Goal: Transaction & Acquisition: Purchase product/service

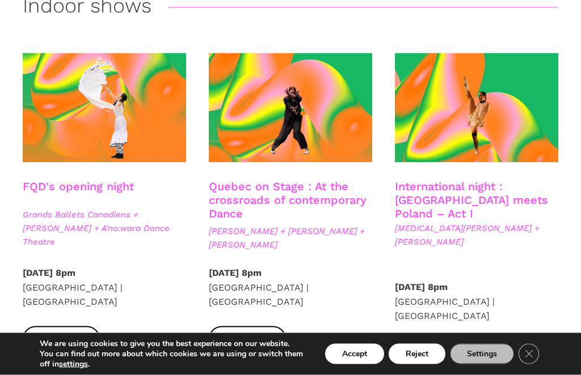
scroll to position [291, 0]
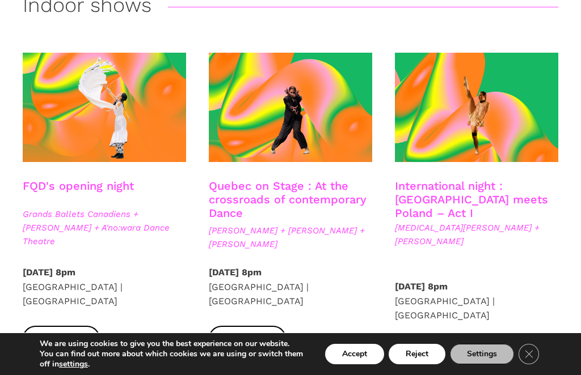
click at [111, 129] on span at bounding box center [104, 107] width 163 height 109
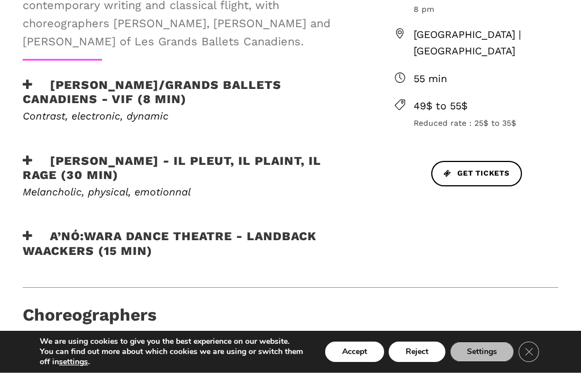
scroll to position [507, 0]
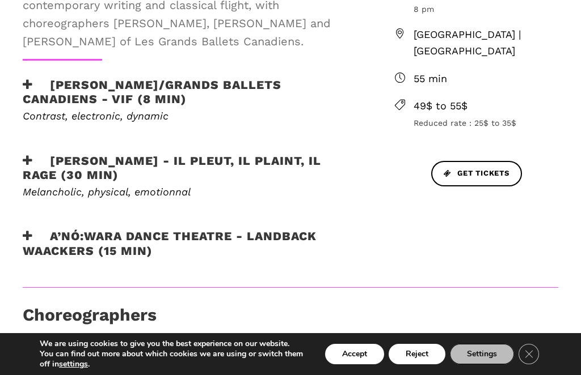
click at [482, 161] on link "Get Tickets" at bounding box center [476, 174] width 91 height 26
click at [133, 229] on h3 "A’nó:wara Dance Theatre - Landback Waackers (15 min)" at bounding box center [190, 243] width 335 height 28
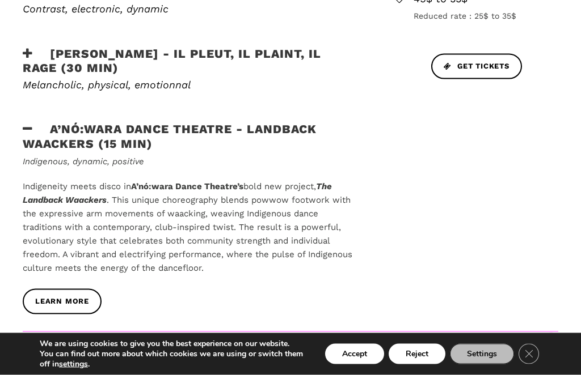
scroll to position [616, 0]
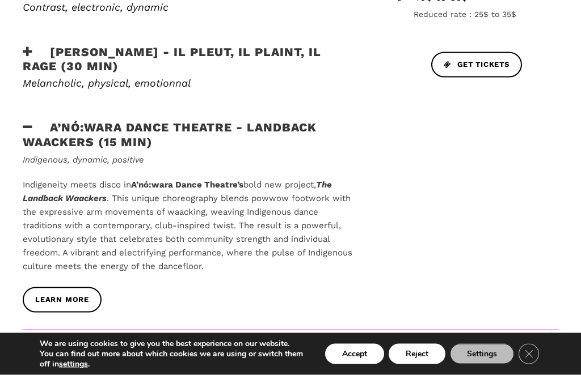
click at [94, 288] on link "learn more" at bounding box center [62, 301] width 79 height 26
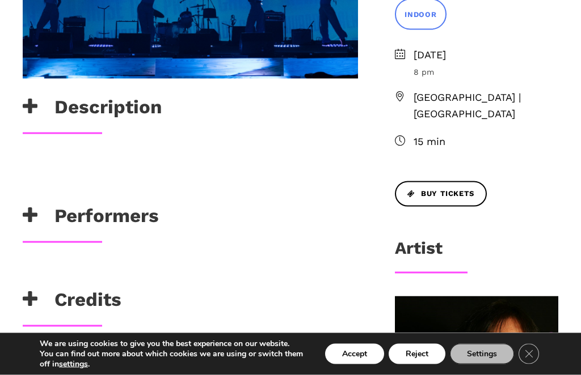
scroll to position [420, 0]
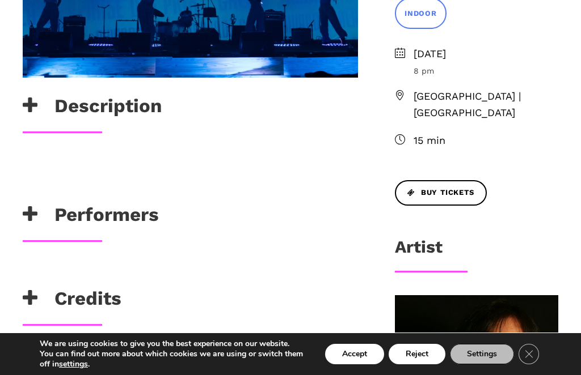
click at [148, 219] on h3 "Performers" at bounding box center [91, 218] width 136 height 28
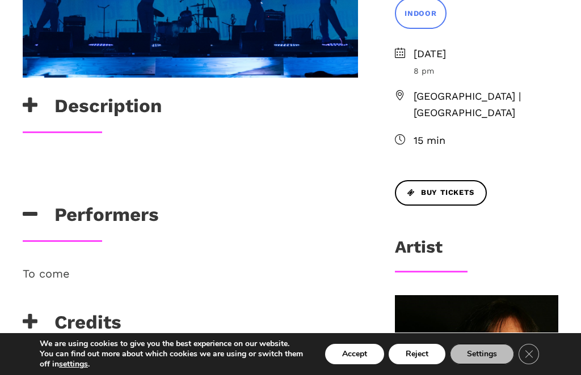
click at [58, 230] on h3 "Performers" at bounding box center [91, 218] width 136 height 28
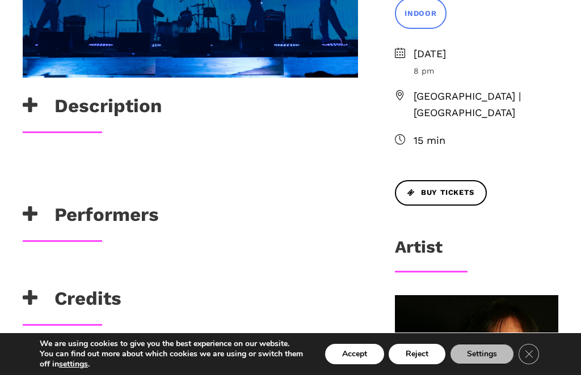
click at [103, 218] on h3 "Performers" at bounding box center [91, 218] width 136 height 28
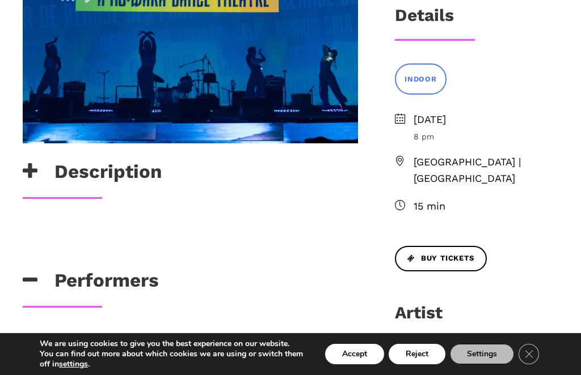
scroll to position [354, 0]
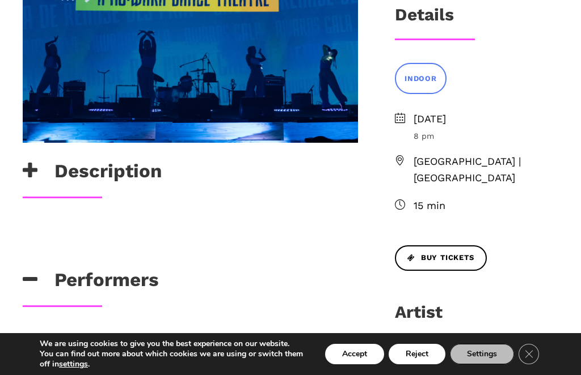
click at [92, 194] on div "Description" at bounding box center [190, 178] width 358 height 37
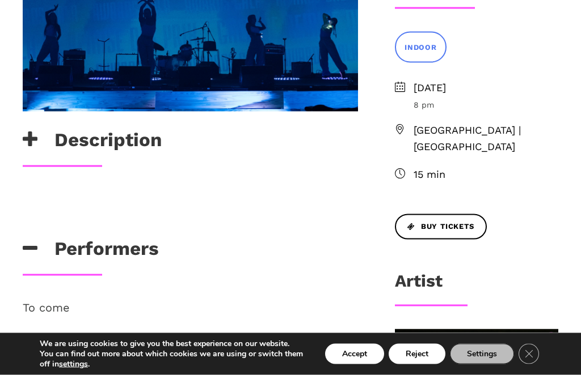
click at [107, 191] on div at bounding box center [190, 193] width 335 height 18
click at [115, 142] on h3 "Description" at bounding box center [92, 143] width 139 height 28
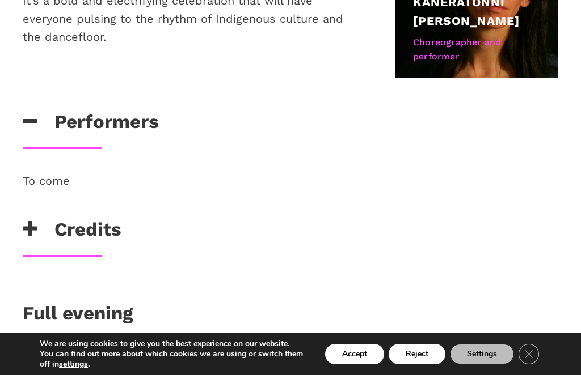
scroll to position [806, 0]
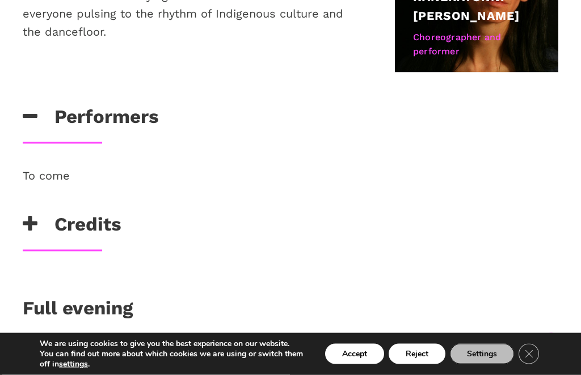
click at [60, 176] on p "To come" at bounding box center [190, 176] width 335 height 18
click at [91, 223] on h3 "Credits" at bounding box center [72, 227] width 99 height 28
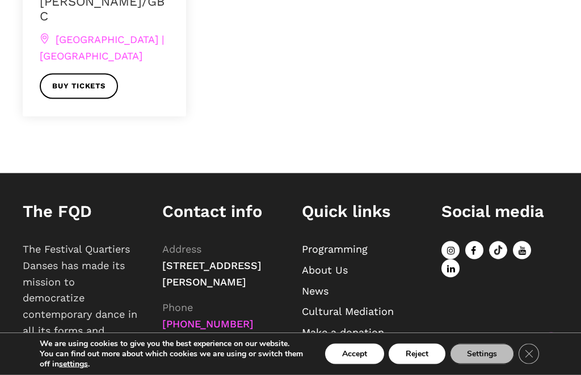
scroll to position [1364, 0]
